Goal: Check status: Check status

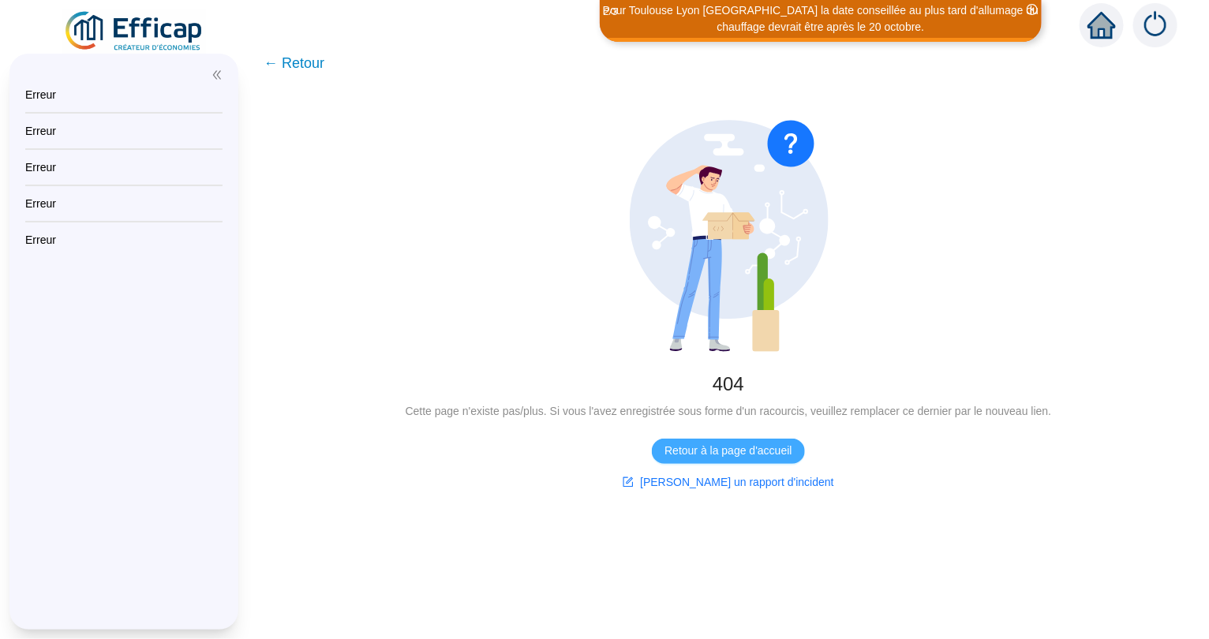
click at [734, 456] on span "Retour à la page d'accueil" at bounding box center [728, 451] width 127 height 17
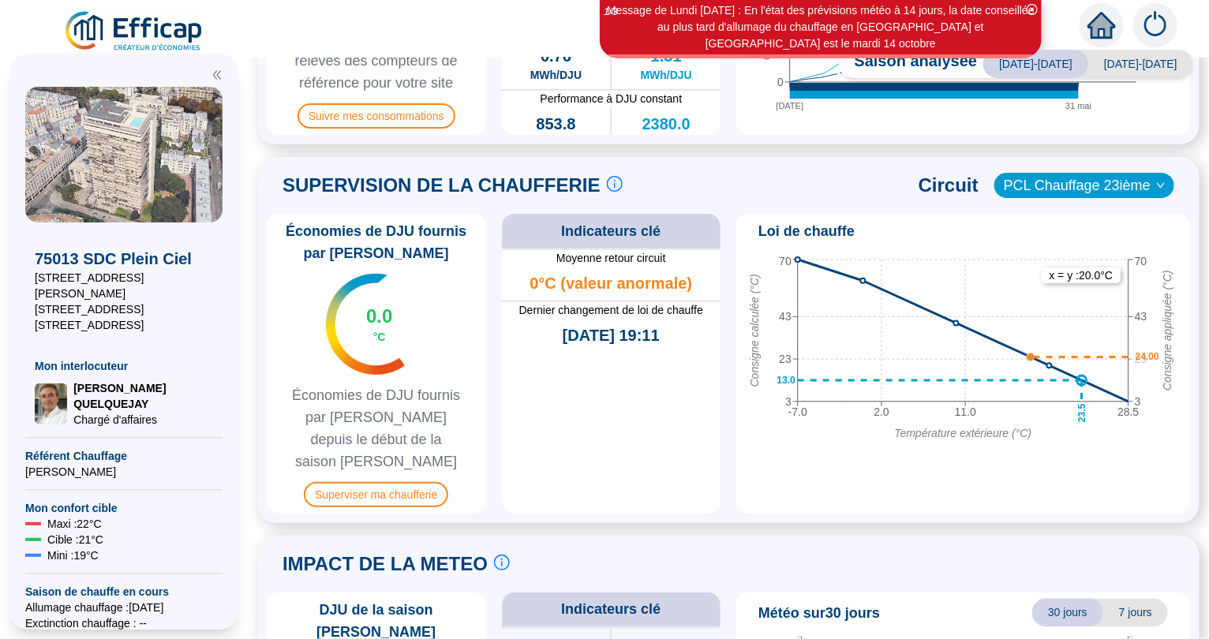
scroll to position [667, 0]
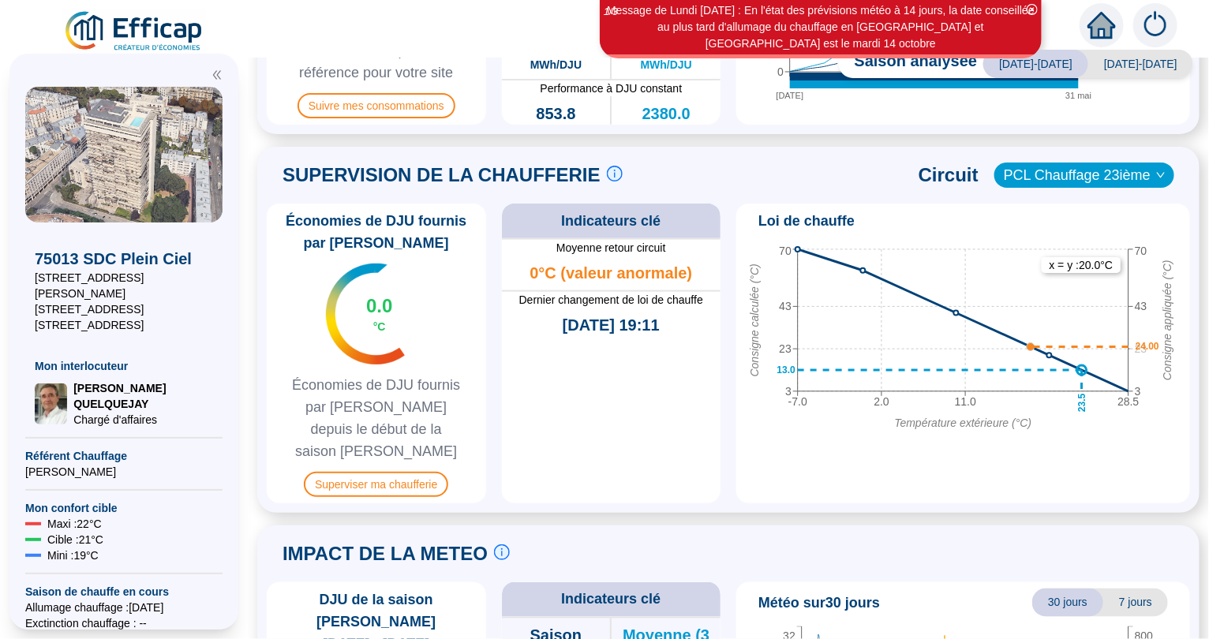
click at [1086, 175] on span "PCL Chauffage 23ième" at bounding box center [1084, 175] width 161 height 24
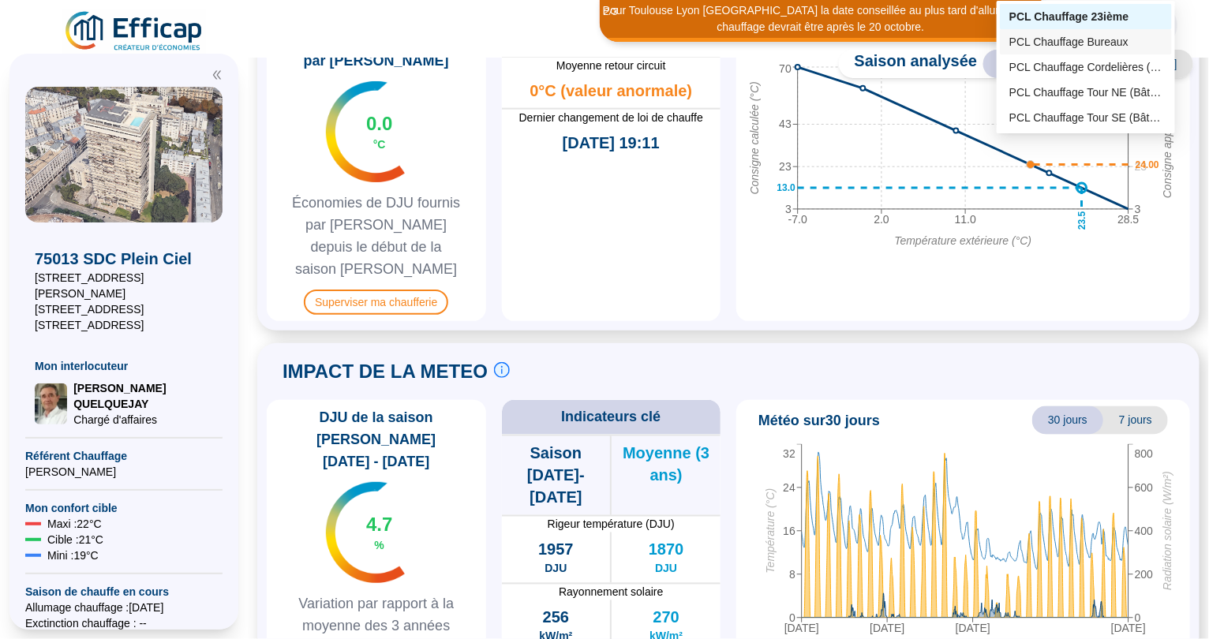
scroll to position [854, 0]
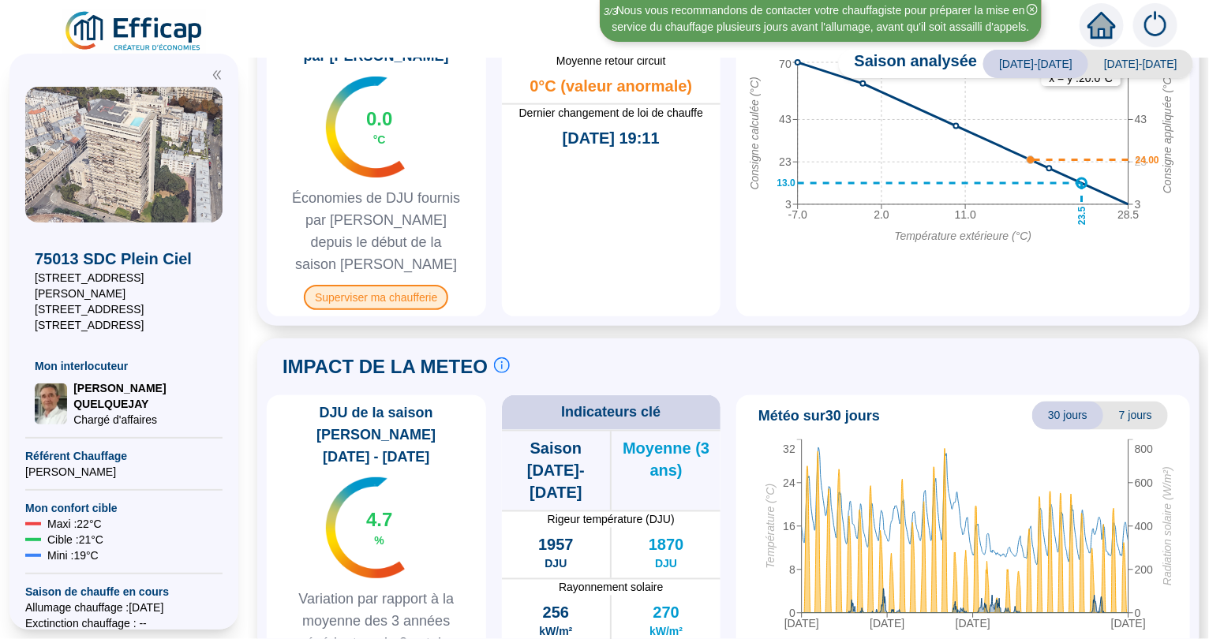
click at [405, 285] on span "Superviser ma chaufferie" at bounding box center [376, 297] width 144 height 25
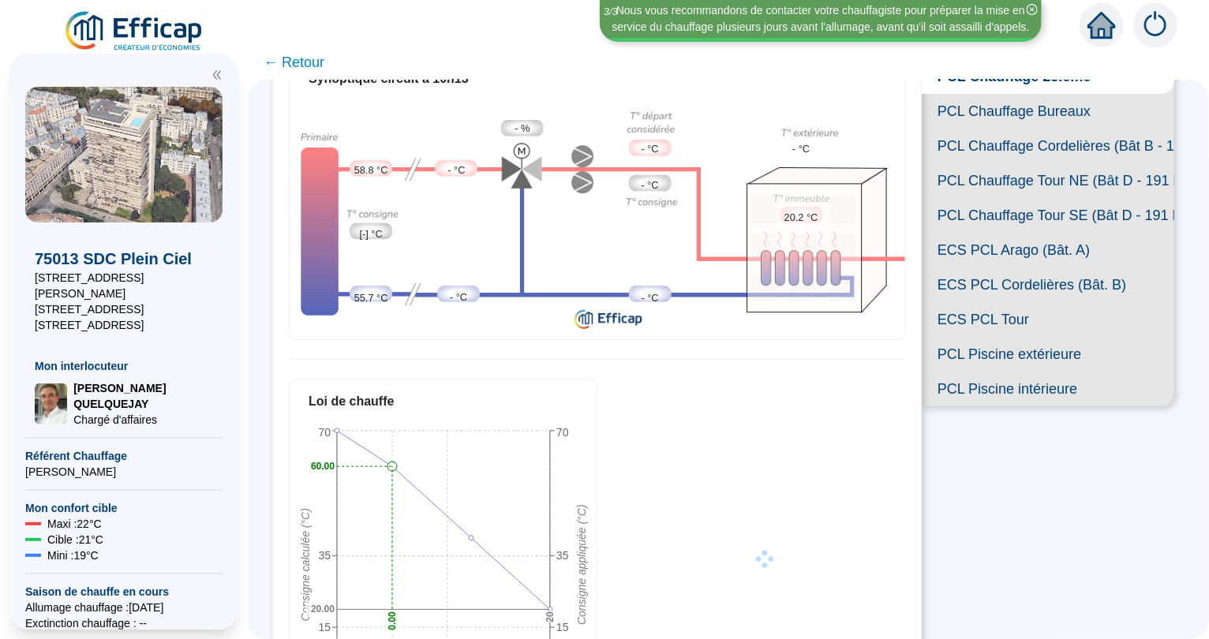
scroll to position [128, 0]
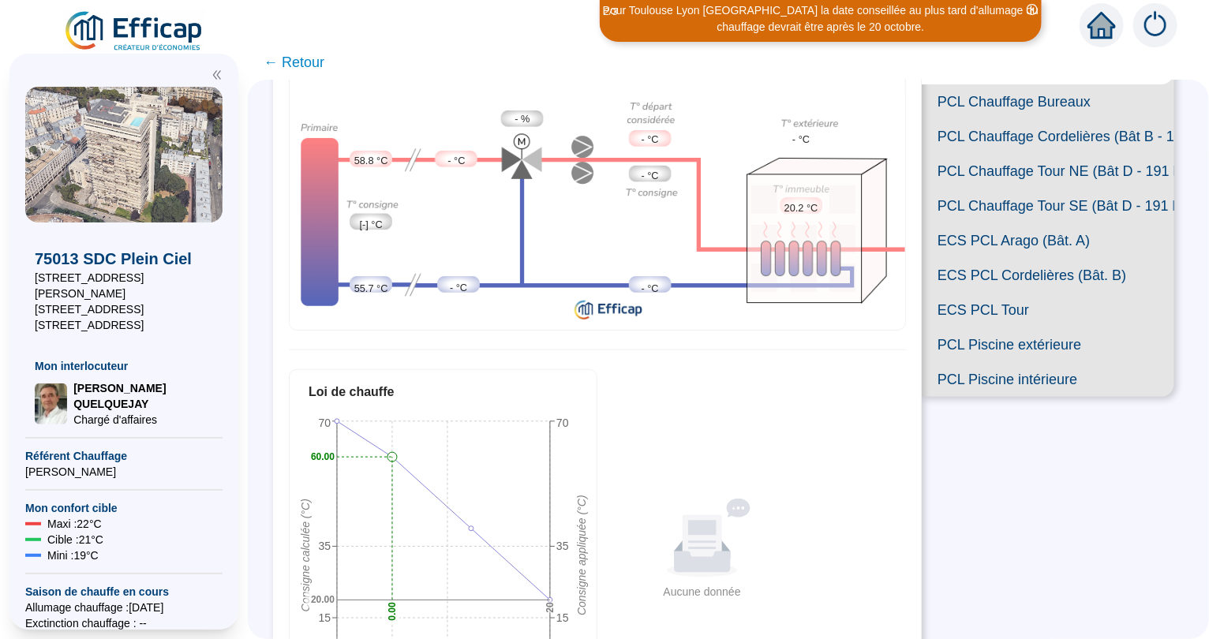
click at [1007, 205] on span "PCL Chauffage Tour SE (Bât D - 191 lots/2)" at bounding box center [1048, 206] width 253 height 35
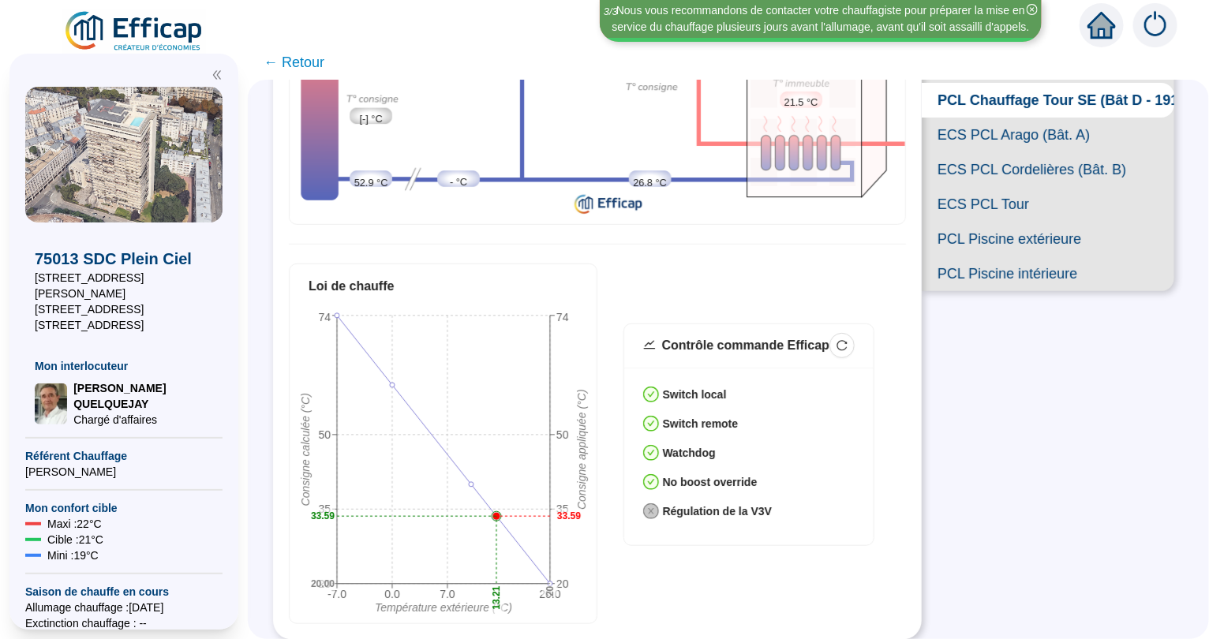
scroll to position [129, 0]
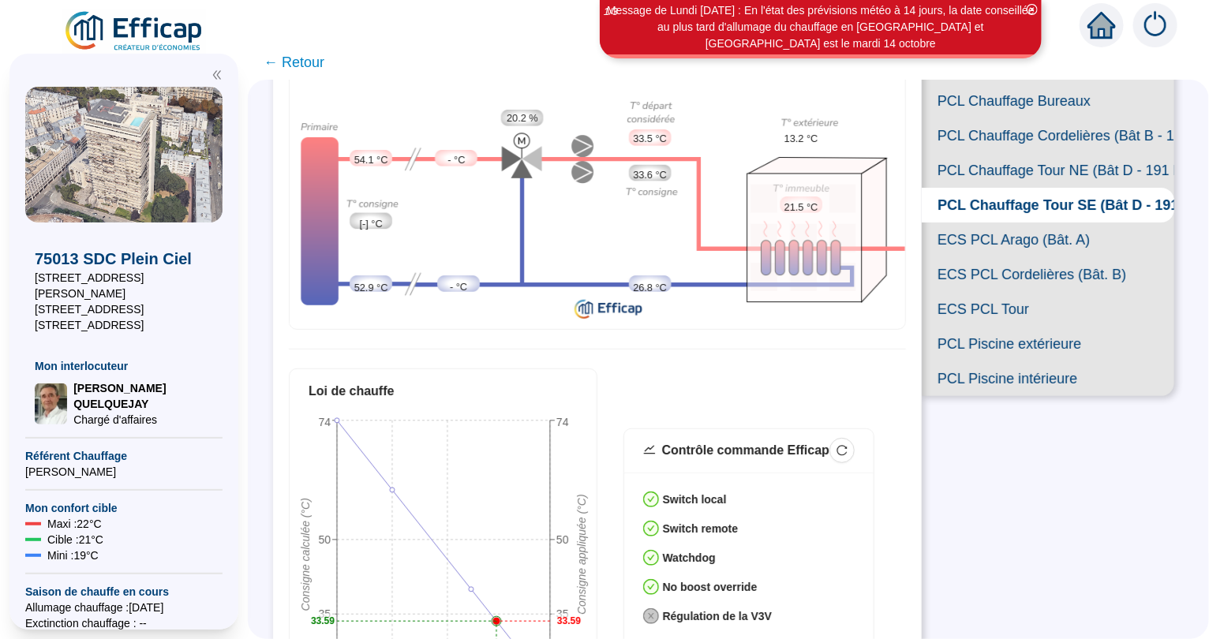
click at [1026, 167] on span "PCL Chauffage Tour NE (Bât D - 191 lots/2)" at bounding box center [1048, 170] width 253 height 35
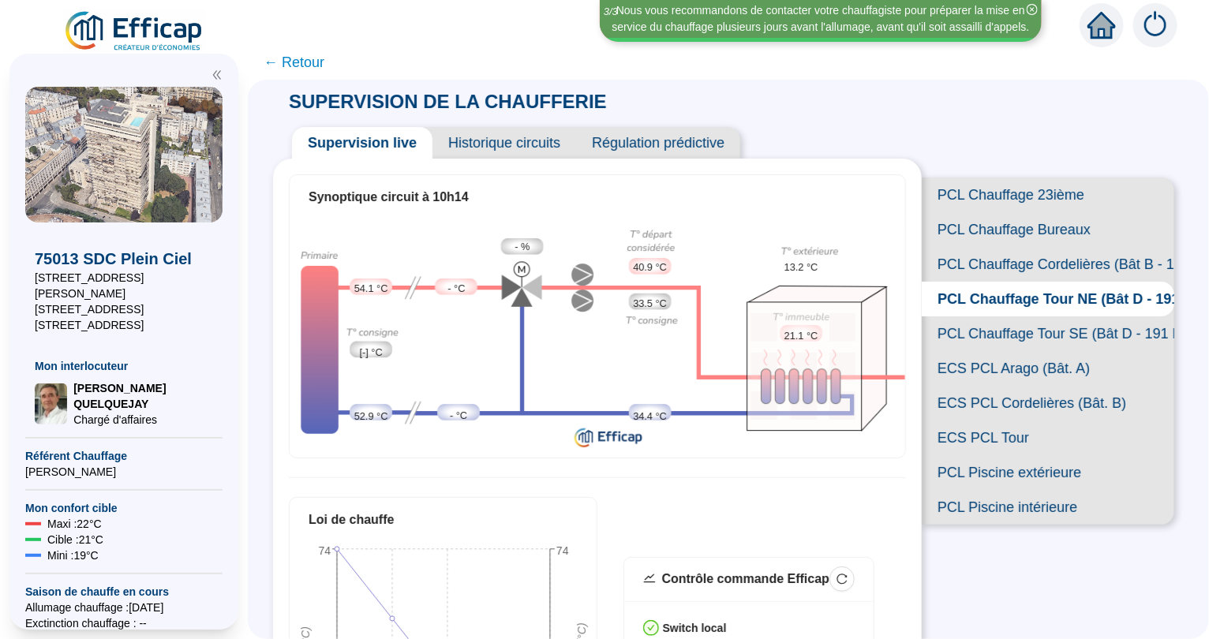
click at [1002, 371] on span "ECS PCL Arago (Bât. A)" at bounding box center [1048, 368] width 253 height 35
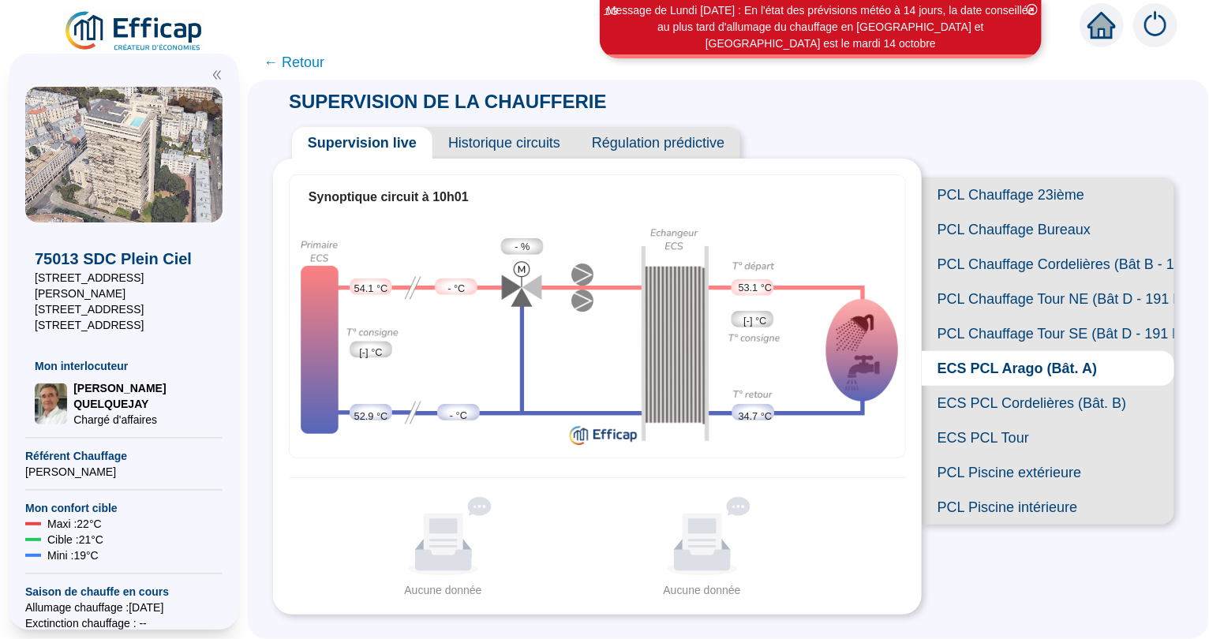
click at [1004, 404] on span "ECS PCL Cordelières (Bât. B)" at bounding box center [1048, 403] width 253 height 35
